Goal: Task Accomplishment & Management: Manage account settings

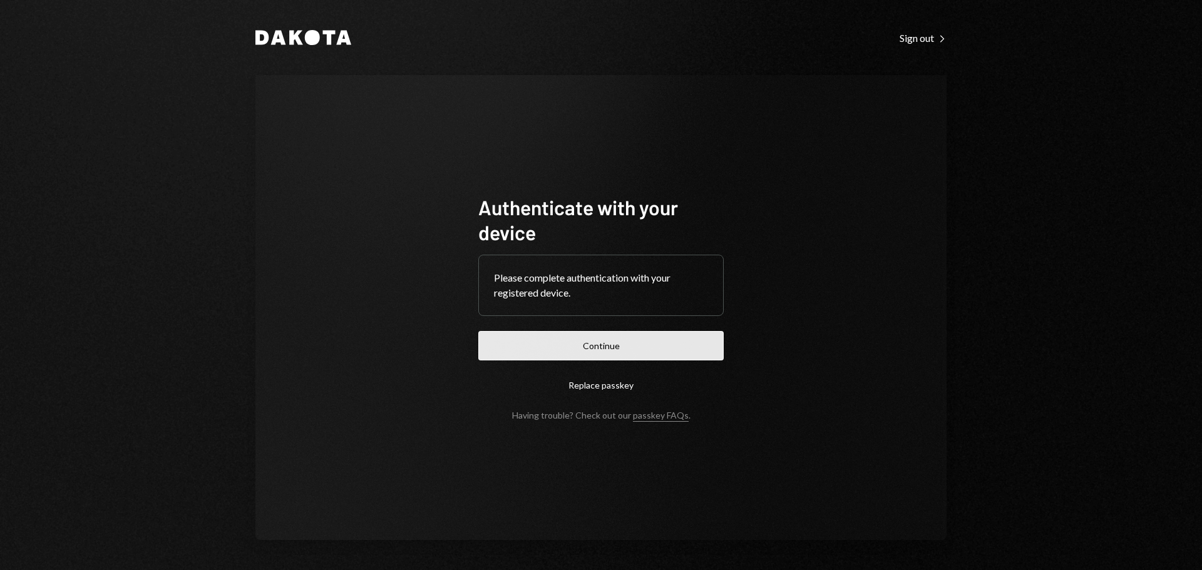
click at [630, 340] on button "Continue" at bounding box center [600, 345] width 245 height 29
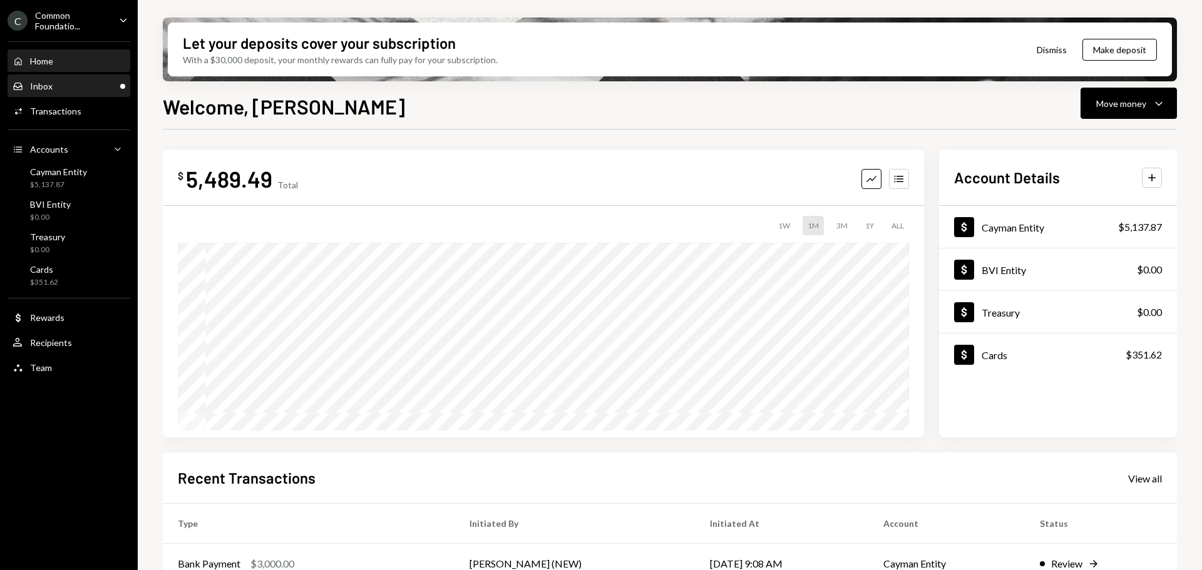
click at [54, 91] on div "Inbox Inbox" at bounding box center [69, 86] width 113 height 11
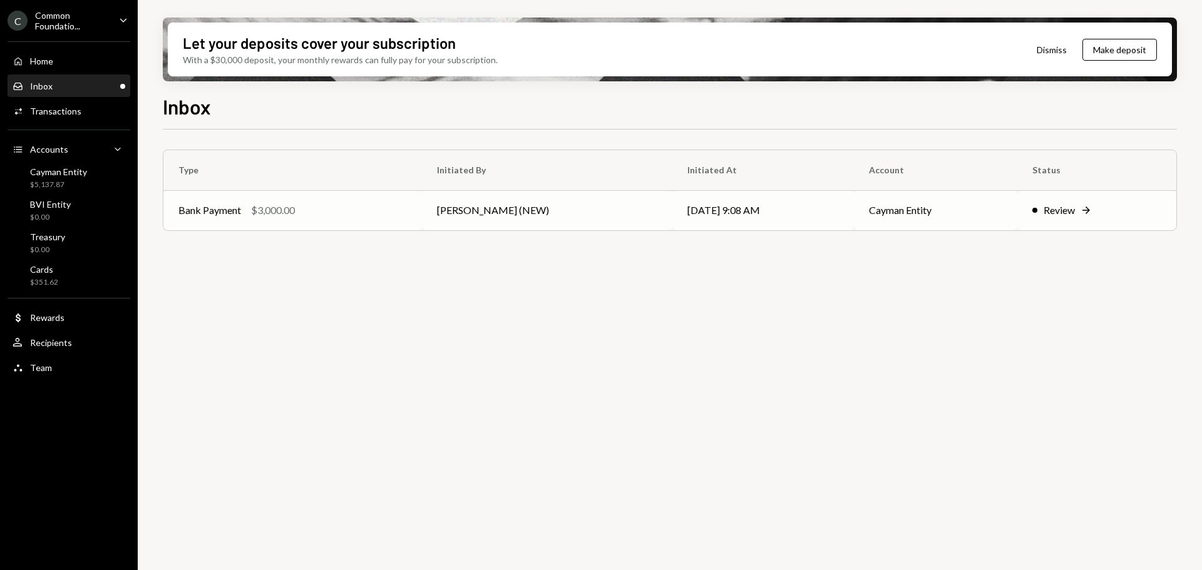
click at [354, 210] on div "Bank Payment $3,000.00" at bounding box center [292, 210] width 228 height 15
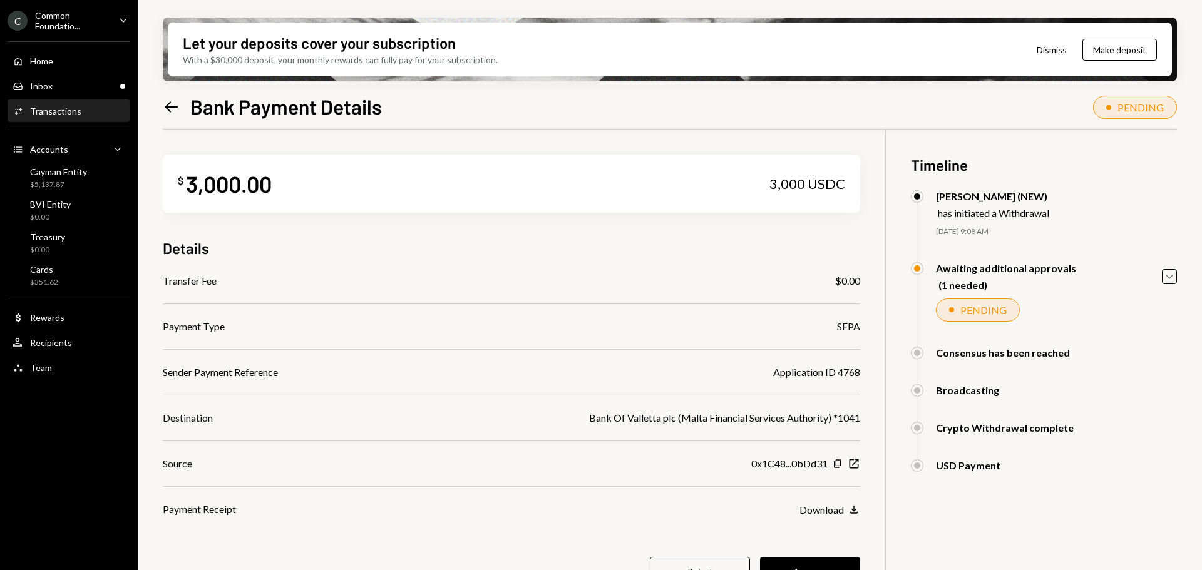
scroll to position [100, 0]
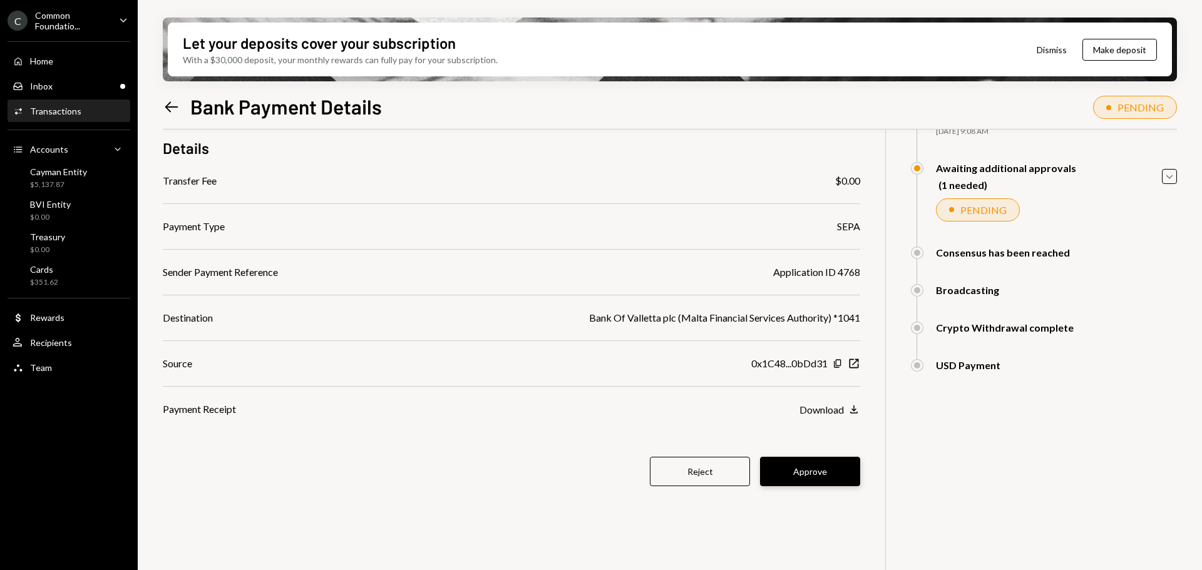
click at [796, 476] on button "Approve" at bounding box center [810, 471] width 100 height 29
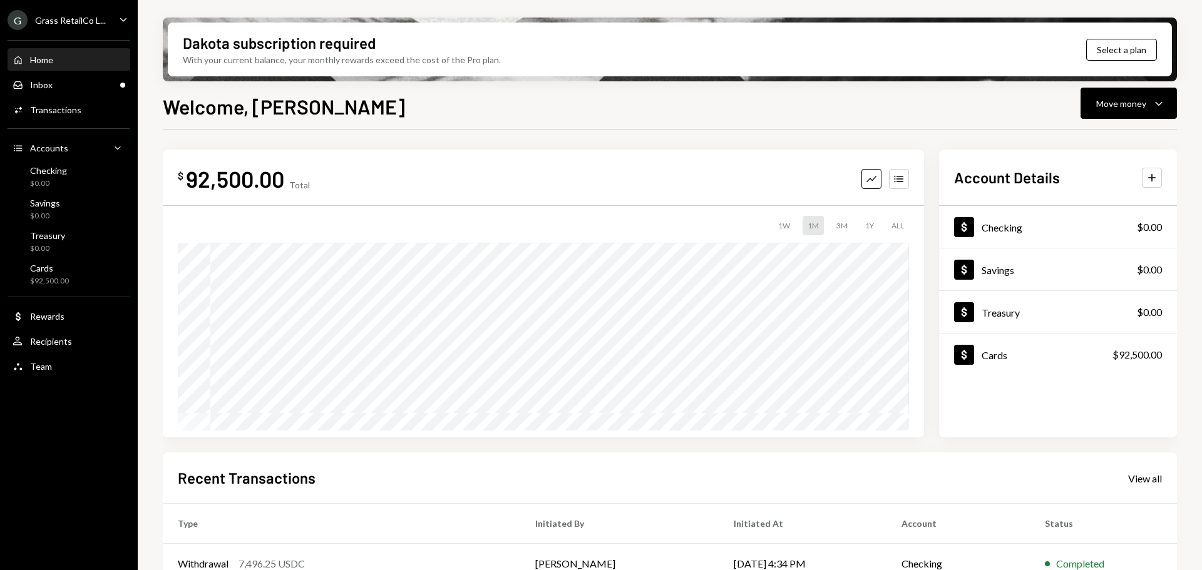
click at [96, 21] on div "Grass RetailCo L..." at bounding box center [70, 20] width 71 height 11
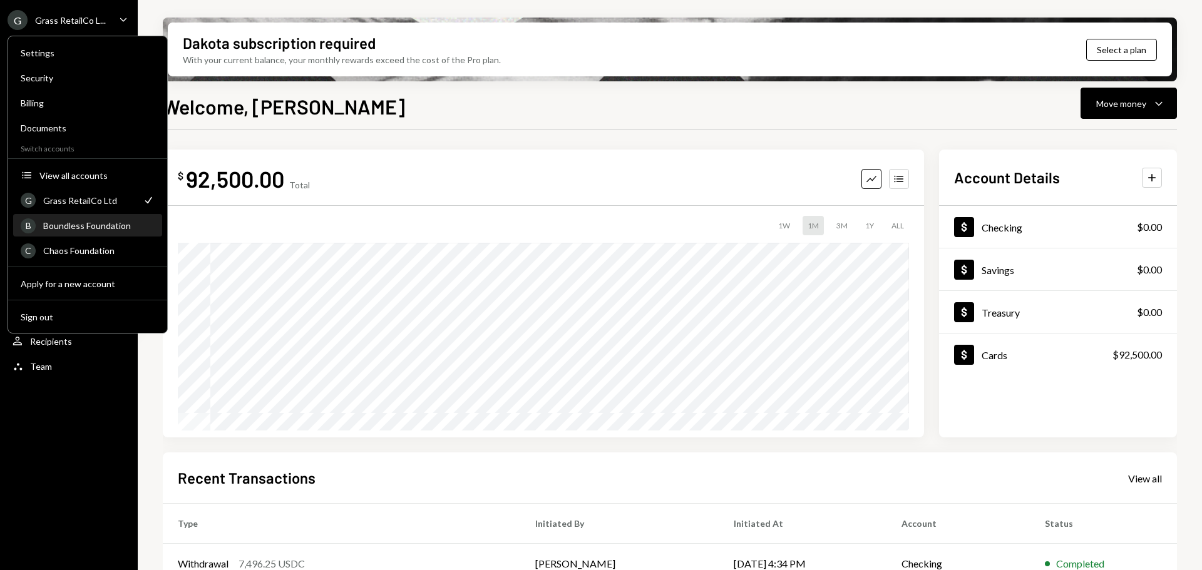
click at [70, 230] on div "Boundless Foundation" at bounding box center [98, 225] width 111 height 11
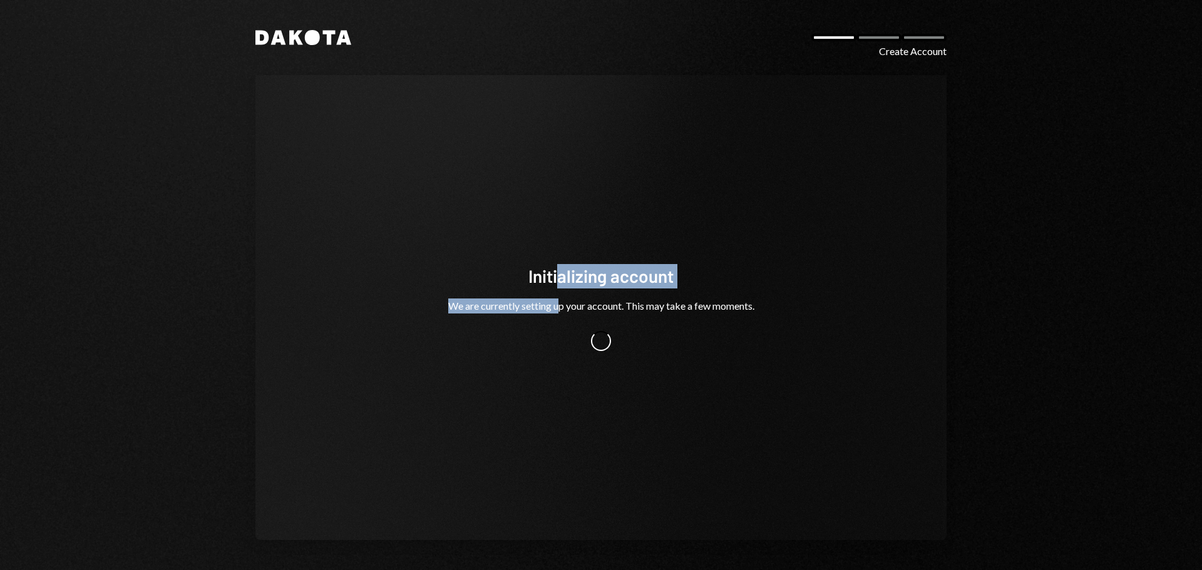
click at [557, 293] on div "Initializing account We are currently setting up your account. This may take a …" at bounding box center [600, 307] width 345 height 87
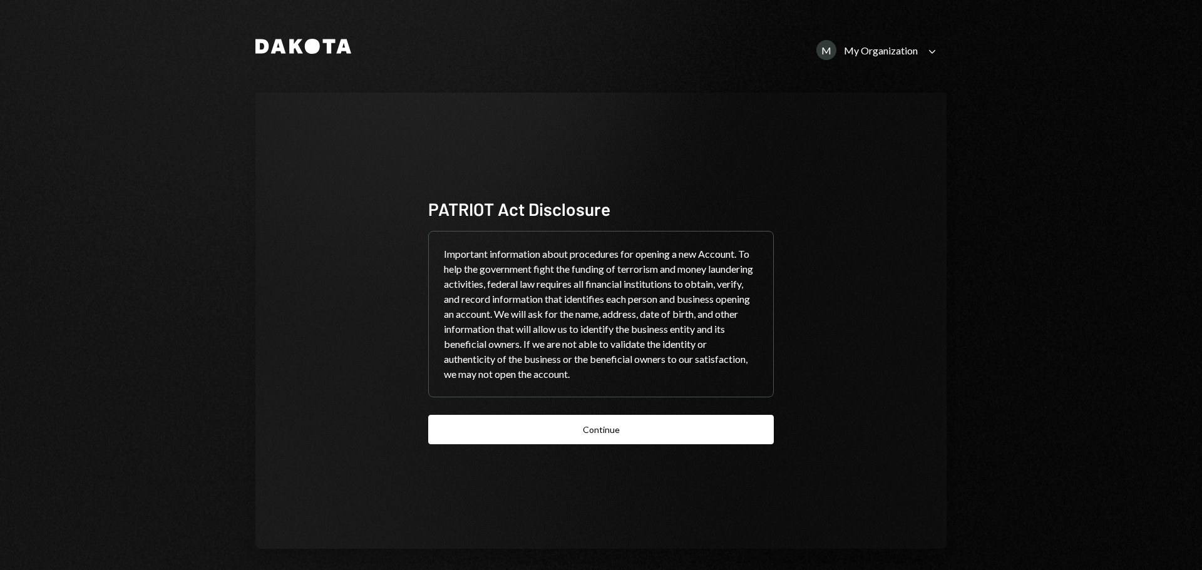
click at [918, 48] on div "M My Organization Caret Down" at bounding box center [878, 50] width 138 height 20
click at [804, 165] on div "Sign out" at bounding box center [854, 163] width 149 height 11
